Goal: Task Accomplishment & Management: Manage account settings

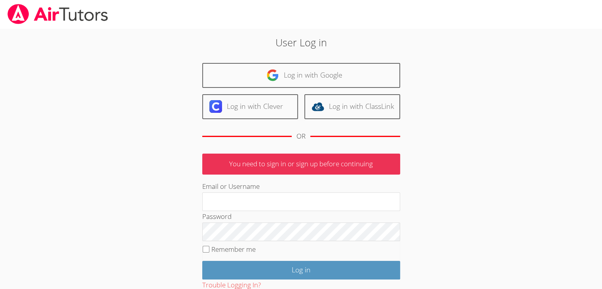
type input "rsyoung05@gmail.com"
click at [244, 250] on label "Remember me" at bounding box center [233, 248] width 44 height 9
click at [209, 250] on input "Remember me" at bounding box center [205, 249] width 7 height 7
checkbox input "true"
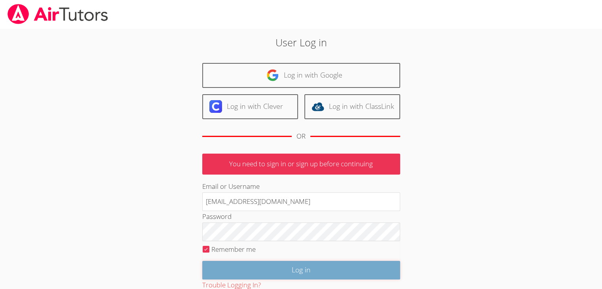
click at [250, 272] on input "Log in" at bounding box center [301, 270] width 198 height 19
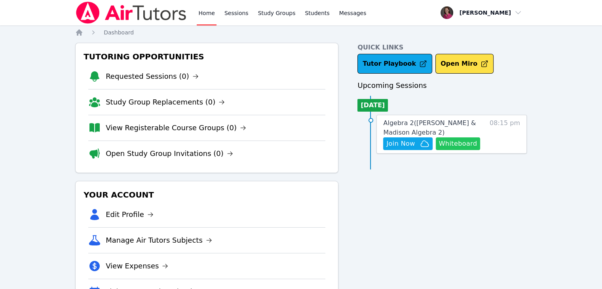
click at [458, 144] on button "Whiteboard" at bounding box center [457, 143] width 45 height 13
click at [400, 122] on span "Algebra 2 ( [PERSON_NAME] & Madison Algebra 2 )" at bounding box center [429, 127] width 93 height 17
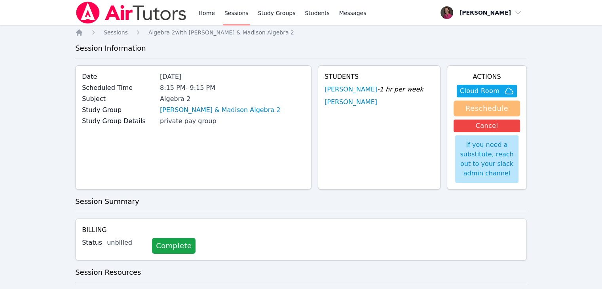
click at [460, 108] on button "Reschedule" at bounding box center [486, 108] width 66 height 16
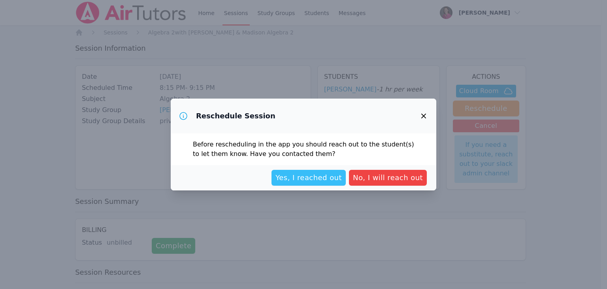
click at [313, 176] on span "Yes, I reached out" at bounding box center [309, 177] width 66 height 11
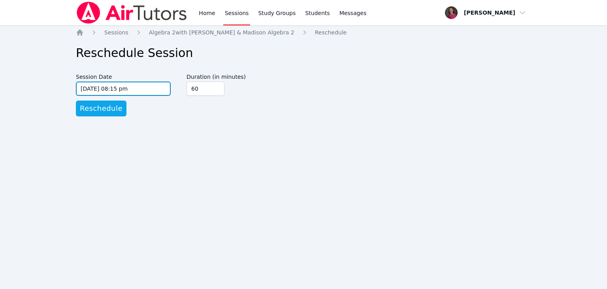
click at [124, 92] on input "[DATE] 08:15 pm" at bounding box center [123, 88] width 95 height 14
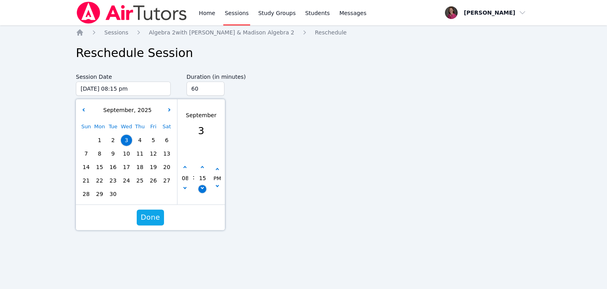
click at [204, 192] on div "15" at bounding box center [202, 178] width 15 height 29
click at [202, 187] on icon "button" at bounding box center [202, 187] width 3 height 3
type input "[DATE] 08:10 pm"
type input "10"
click at [201, 164] on button "button" at bounding box center [203, 168] width 8 height 8
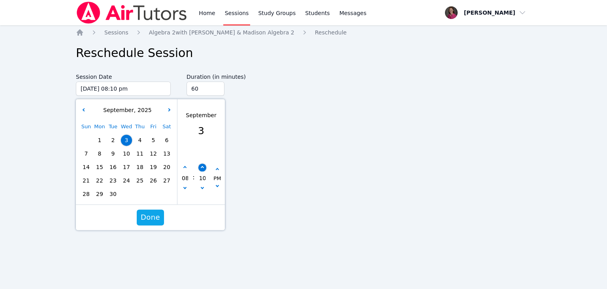
type input "[DATE] 08:15 pm"
type input "15"
click at [201, 164] on button "button" at bounding box center [203, 168] width 8 height 8
type input "[DATE] 08:20 pm"
type input "20"
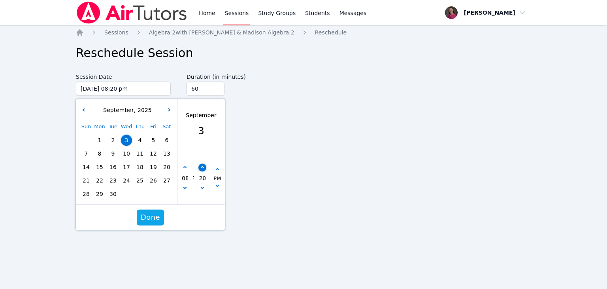
click at [201, 164] on button "button" at bounding box center [203, 168] width 8 height 8
type input "[DATE] 08:25 pm"
type input "25"
click at [201, 164] on button "button" at bounding box center [203, 168] width 8 height 8
type input "[DATE] 08:30 pm"
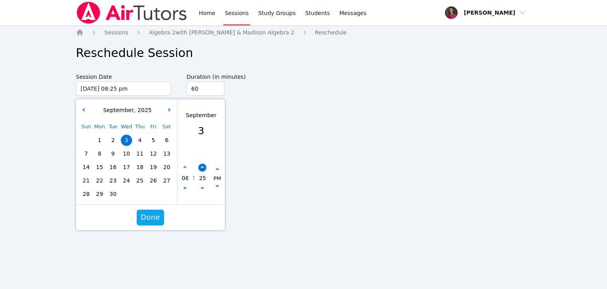
type input "30"
click at [140, 217] on button "Done" at bounding box center [150, 217] width 27 height 16
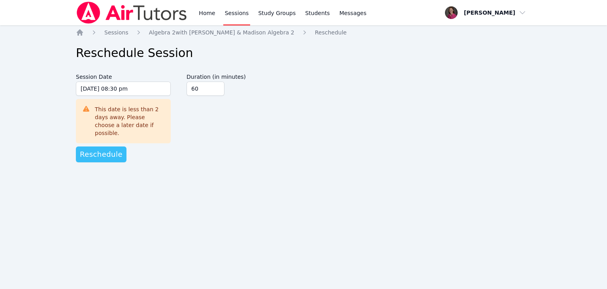
click at [111, 149] on span "Reschedule" at bounding box center [101, 154] width 43 height 11
